Goal: Feedback & Contribution: Contribute content

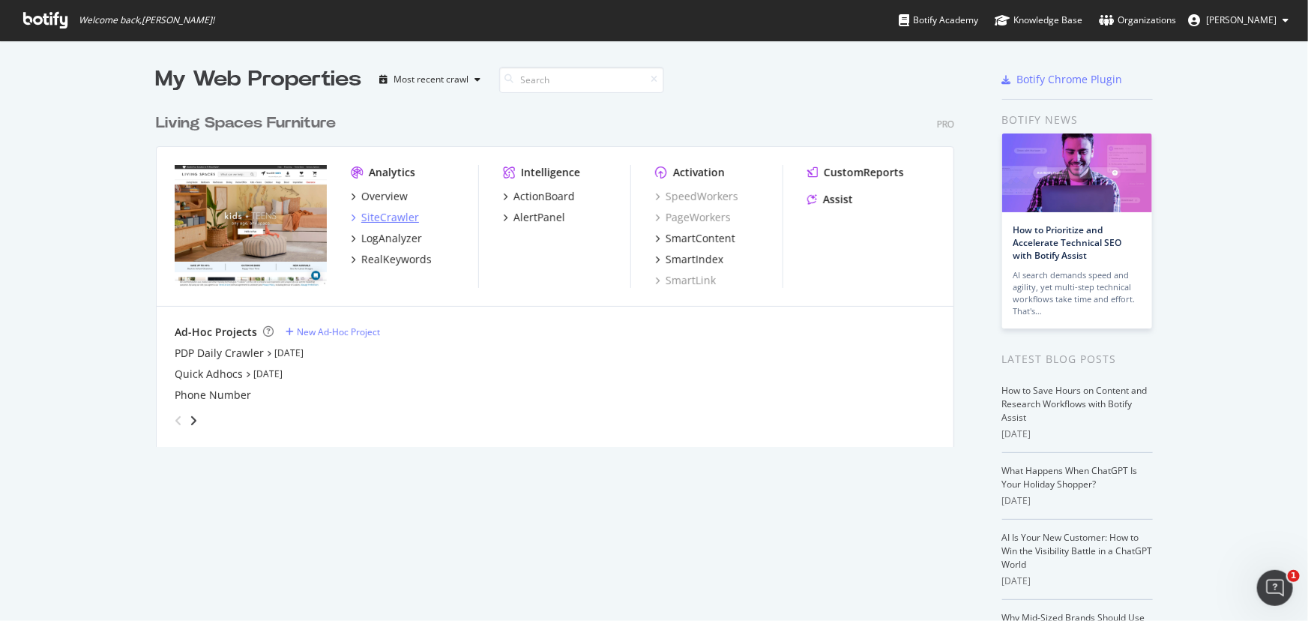
click at [367, 215] on div "SiteCrawler" at bounding box center [390, 217] width 58 height 15
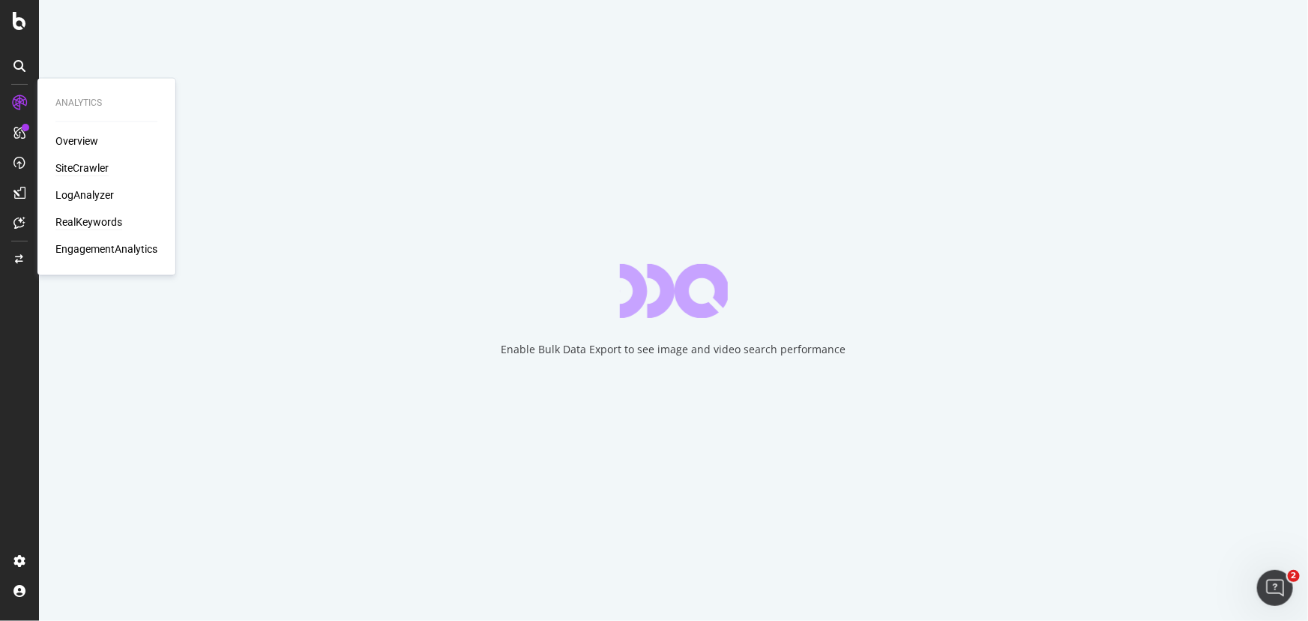
click at [84, 220] on div "RealKeywords" at bounding box center [88, 222] width 67 height 15
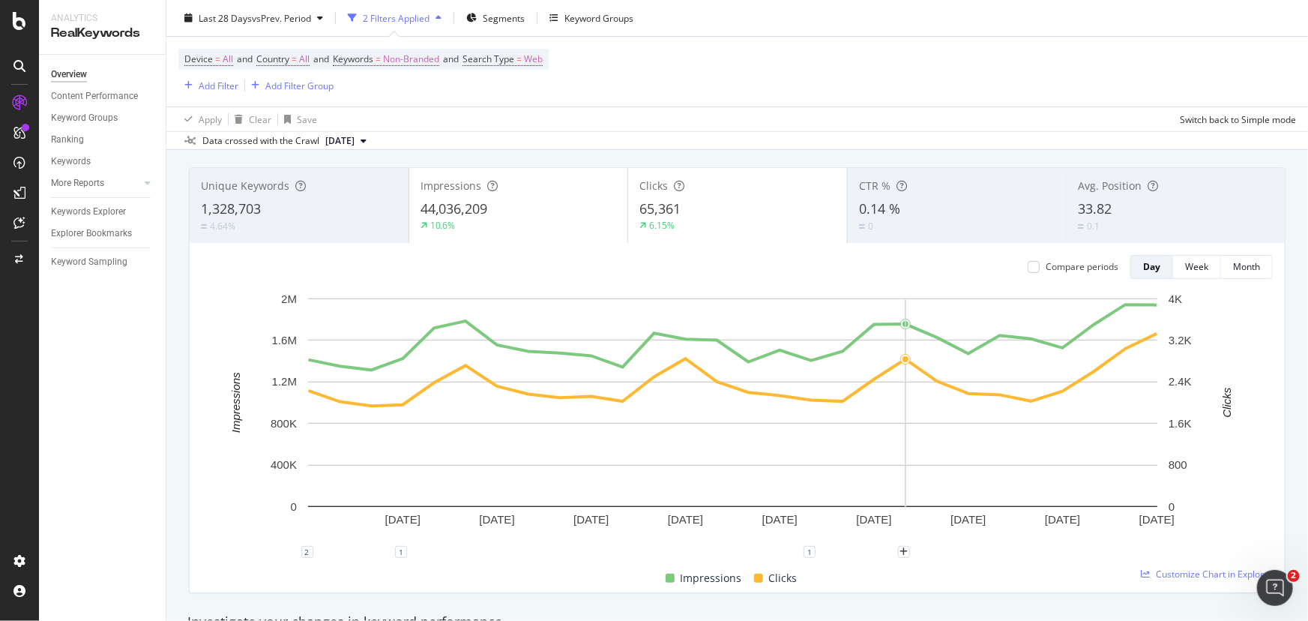
scroll to position [136, 0]
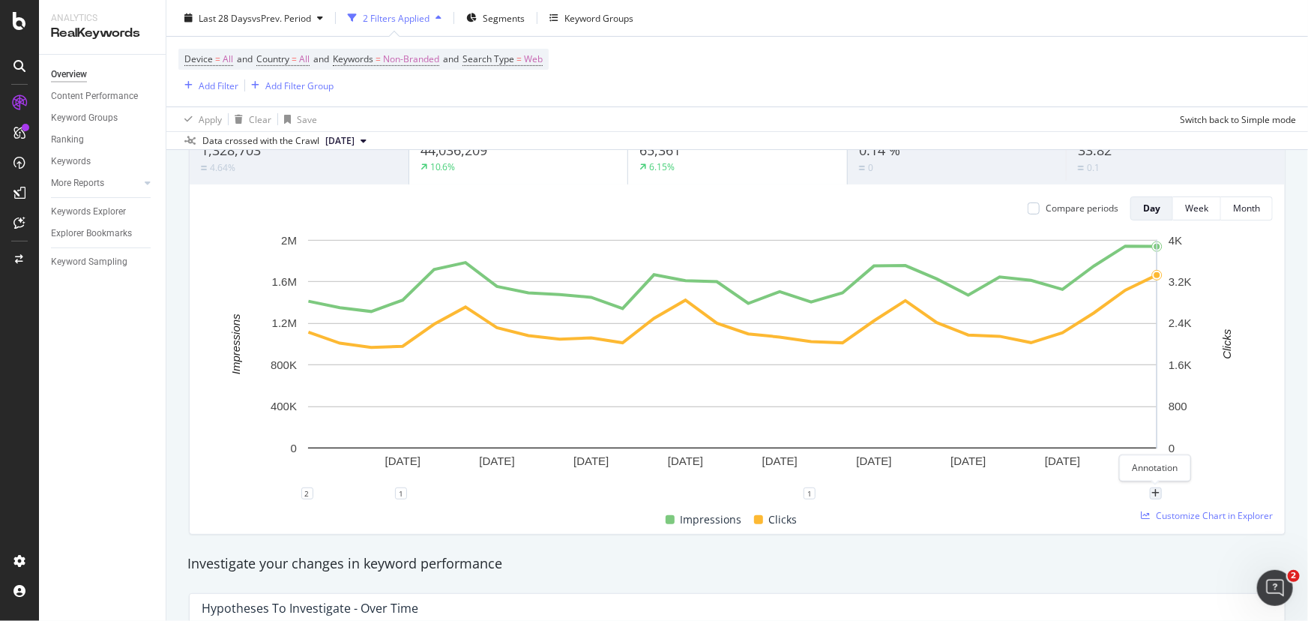
click at [1156, 487] on div "plus" at bounding box center [1156, 493] width 12 height 12
click at [1138, 351] on input "[DATE]" at bounding box center [1136, 354] width 94 height 28
click at [1117, 352] on input "[DATE]" at bounding box center [1136, 354] width 94 height 28
type input "[DATE]"
click at [1130, 390] on textarea at bounding box center [1155, 403] width 133 height 46
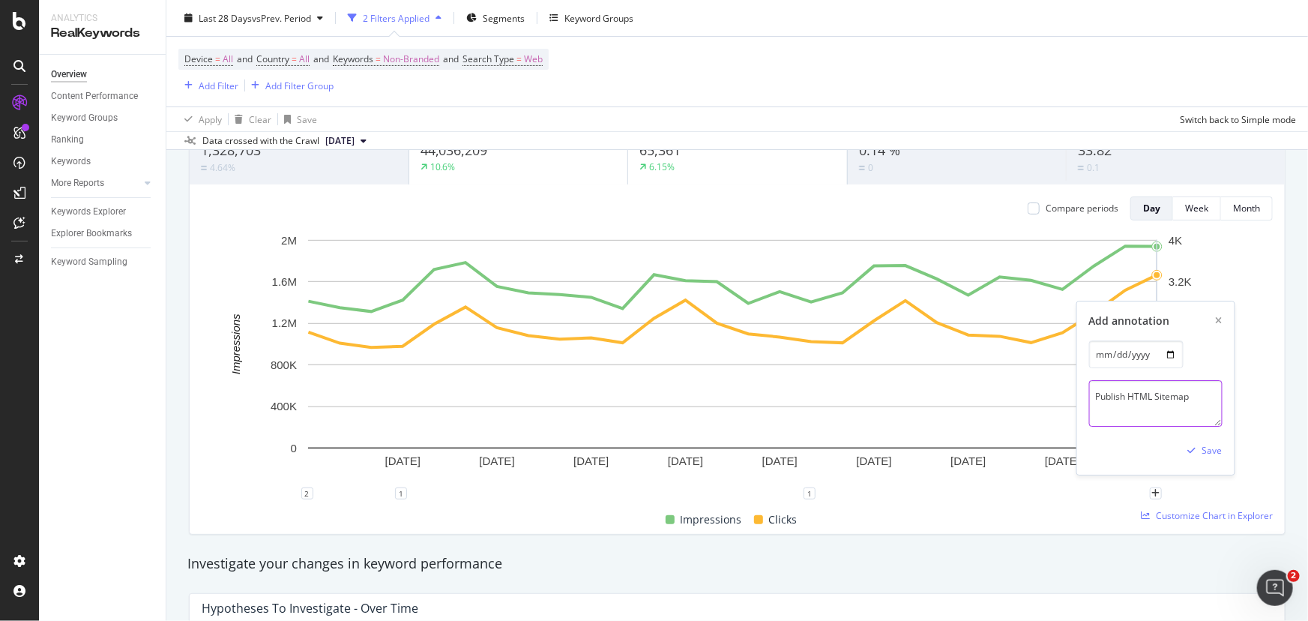
paste textarea "[URL][DOMAIN_NAME]"
type textarea "Publish HTML Sitemap [URL][DOMAIN_NAME]"
click at [1217, 457] on div "Save" at bounding box center [1212, 451] width 20 height 13
